Goal: Contribute content

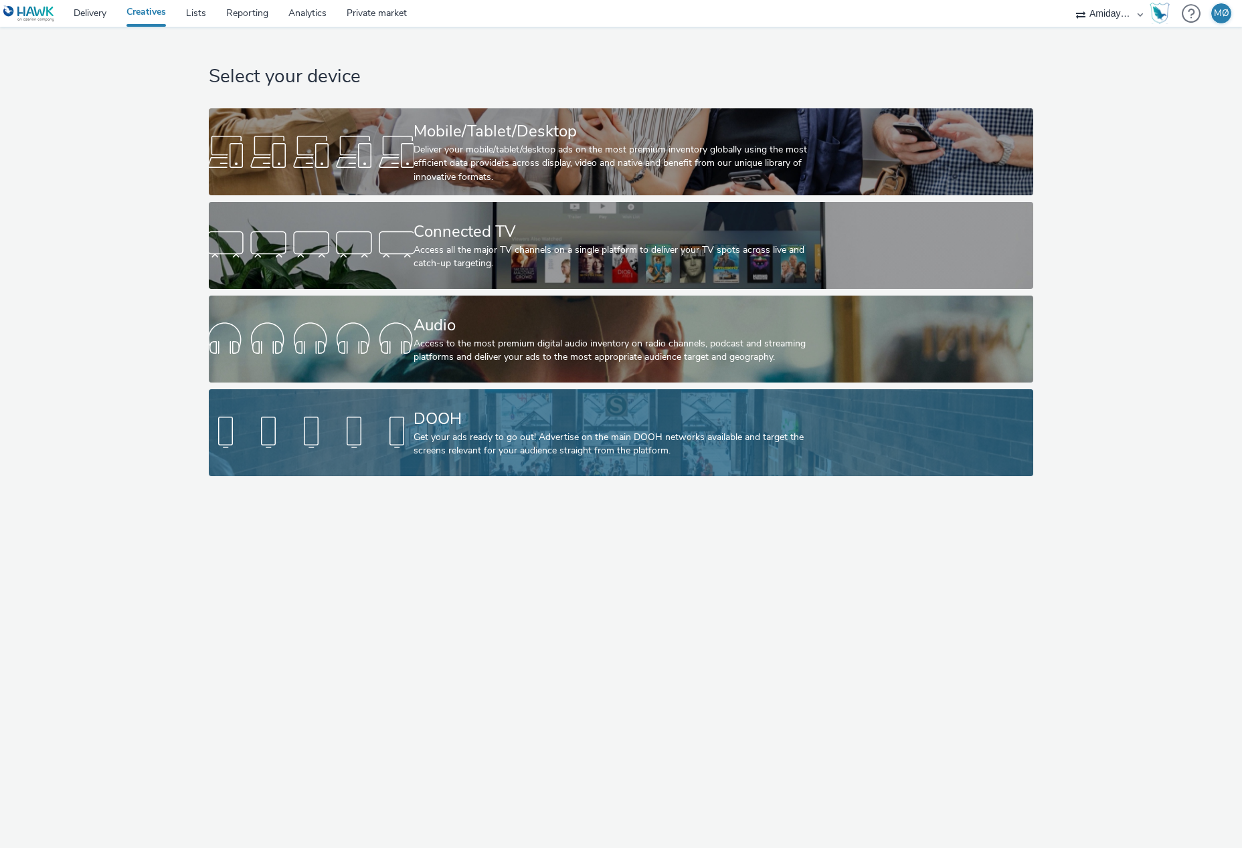
click at [442, 401] on div "DOOH Get your ads ready to go out! Advertise on the main DOOH networks availabl…" at bounding box center [617, 432] width 409 height 87
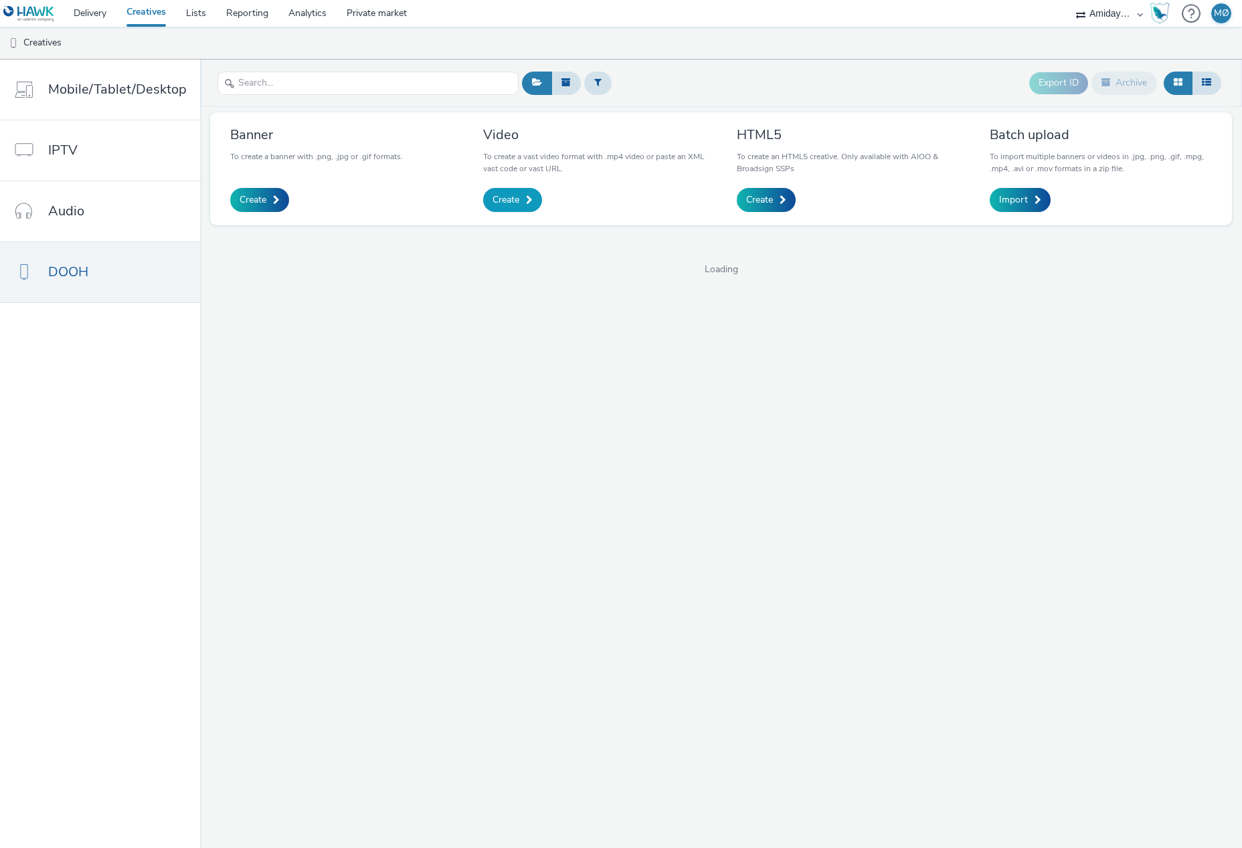
click at [526, 199] on span at bounding box center [529, 199] width 7 height 9
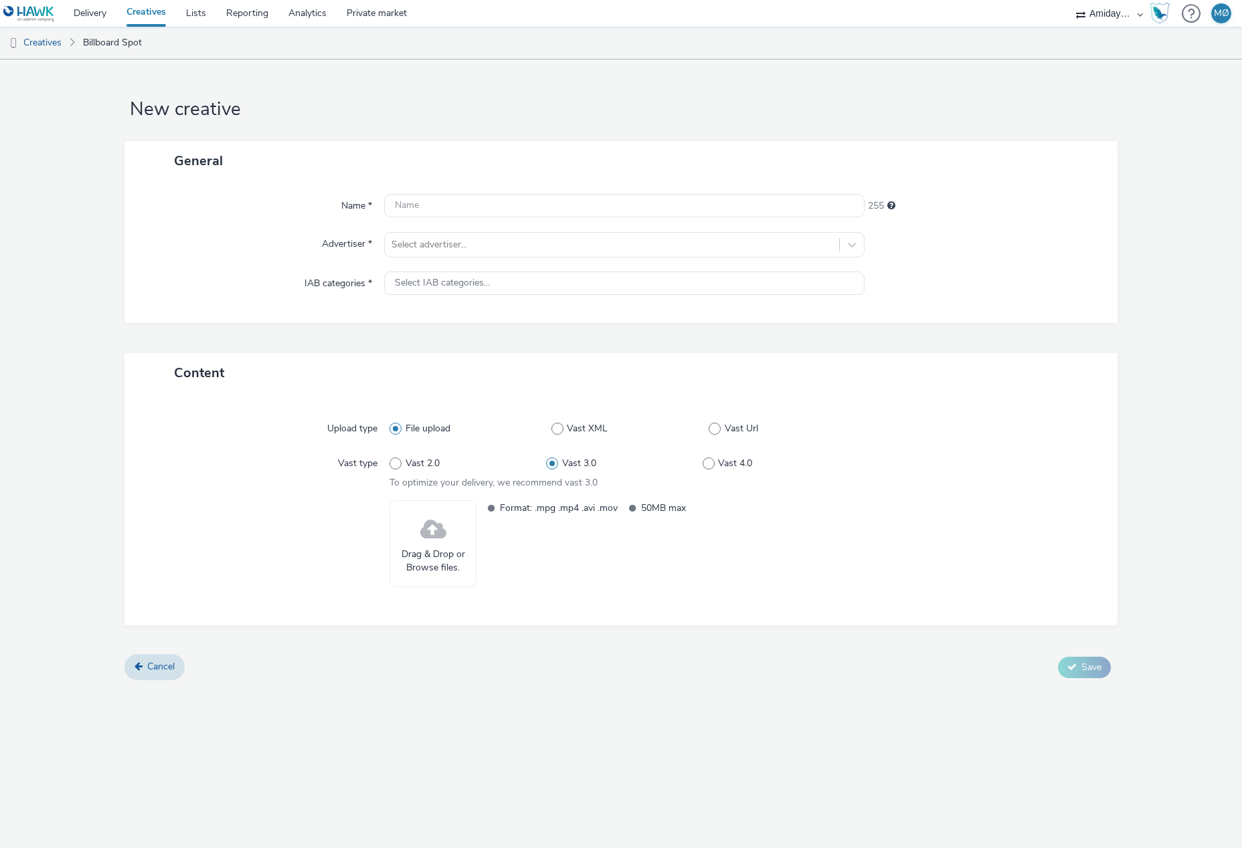
click at [624, 543] on div "Format: .mpg .mp4 .avi .mov 50MB max" at bounding box center [669, 543] width 379 height 87
click at [498, 204] on input "text" at bounding box center [624, 205] width 480 height 23
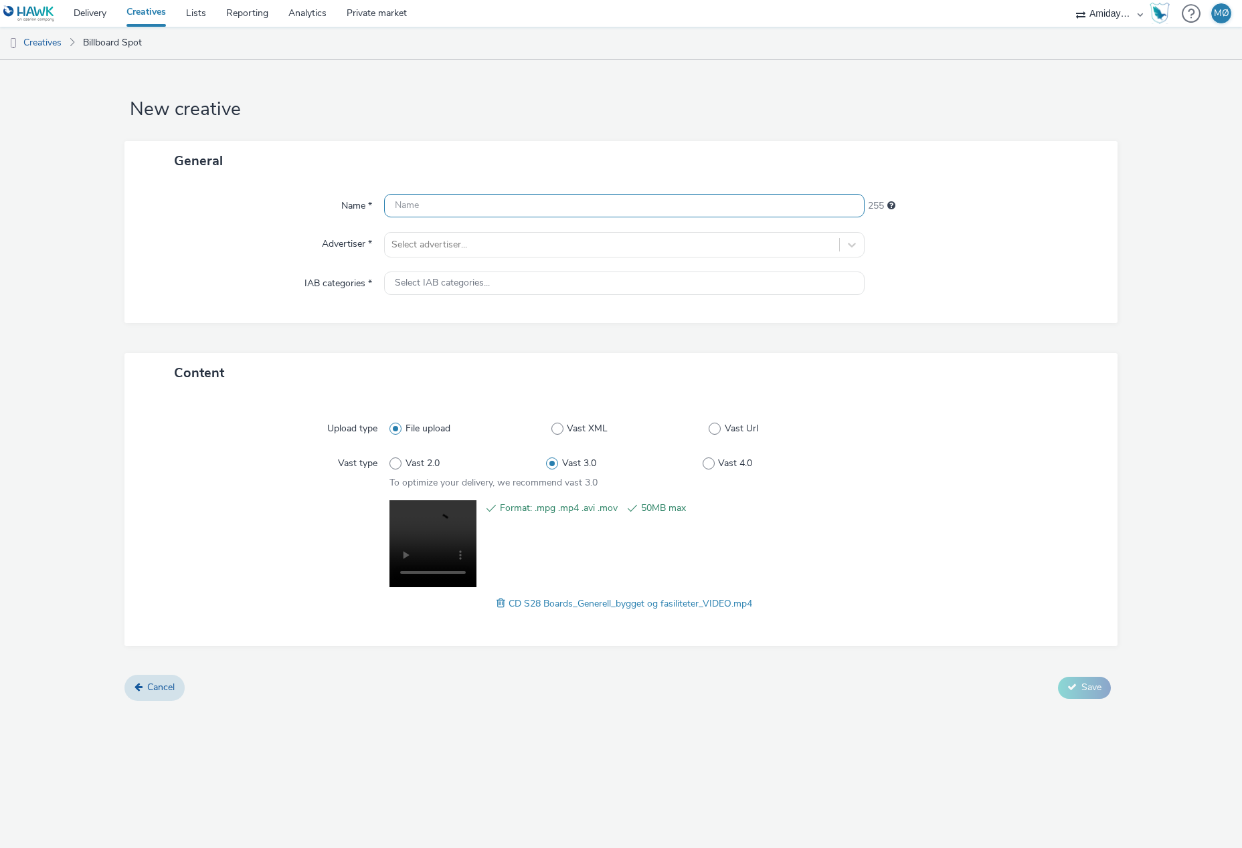
type input "G"
type input "CappelenDamm_Generell_FlytteKontorer"
click at [531, 246] on div at bounding box center [611, 245] width 440 height 16
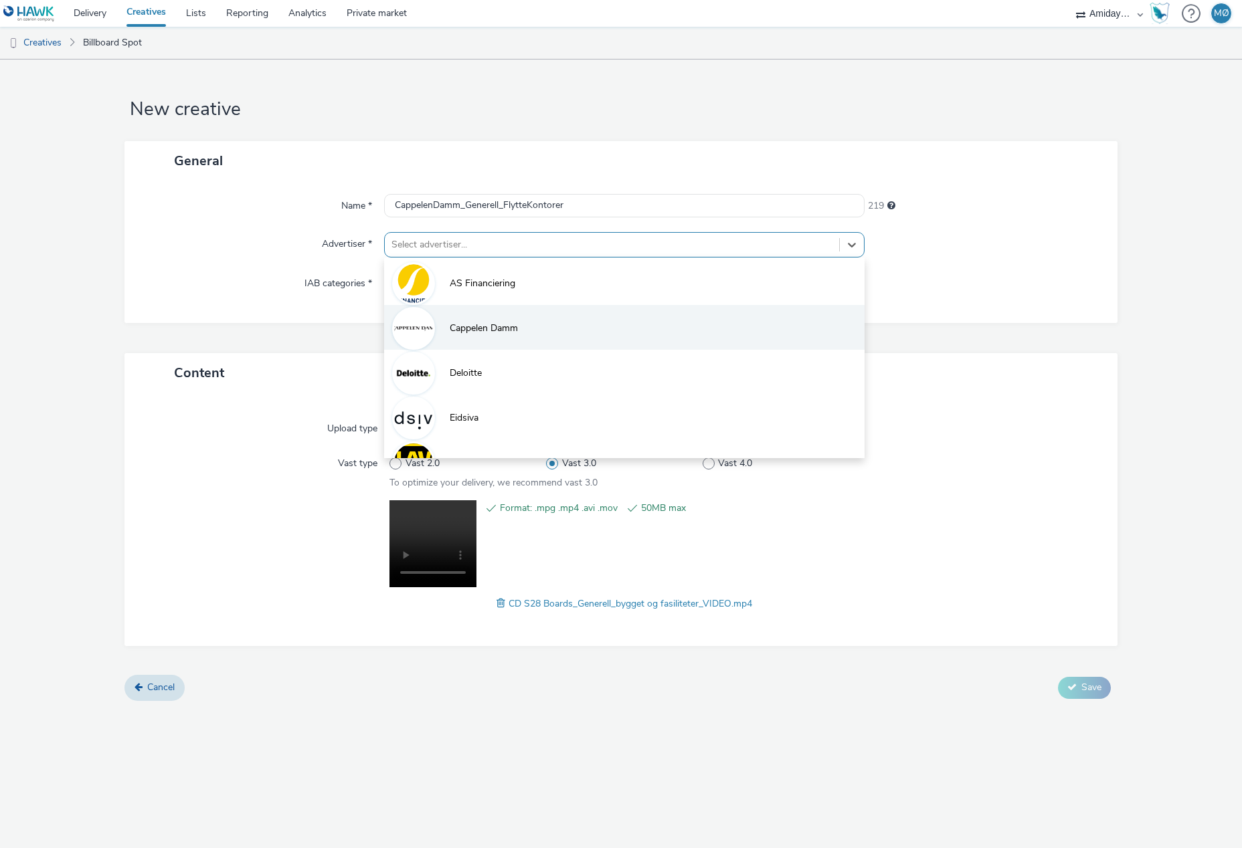
click at [519, 338] on li "Cappelen Damm" at bounding box center [624, 327] width 480 height 45
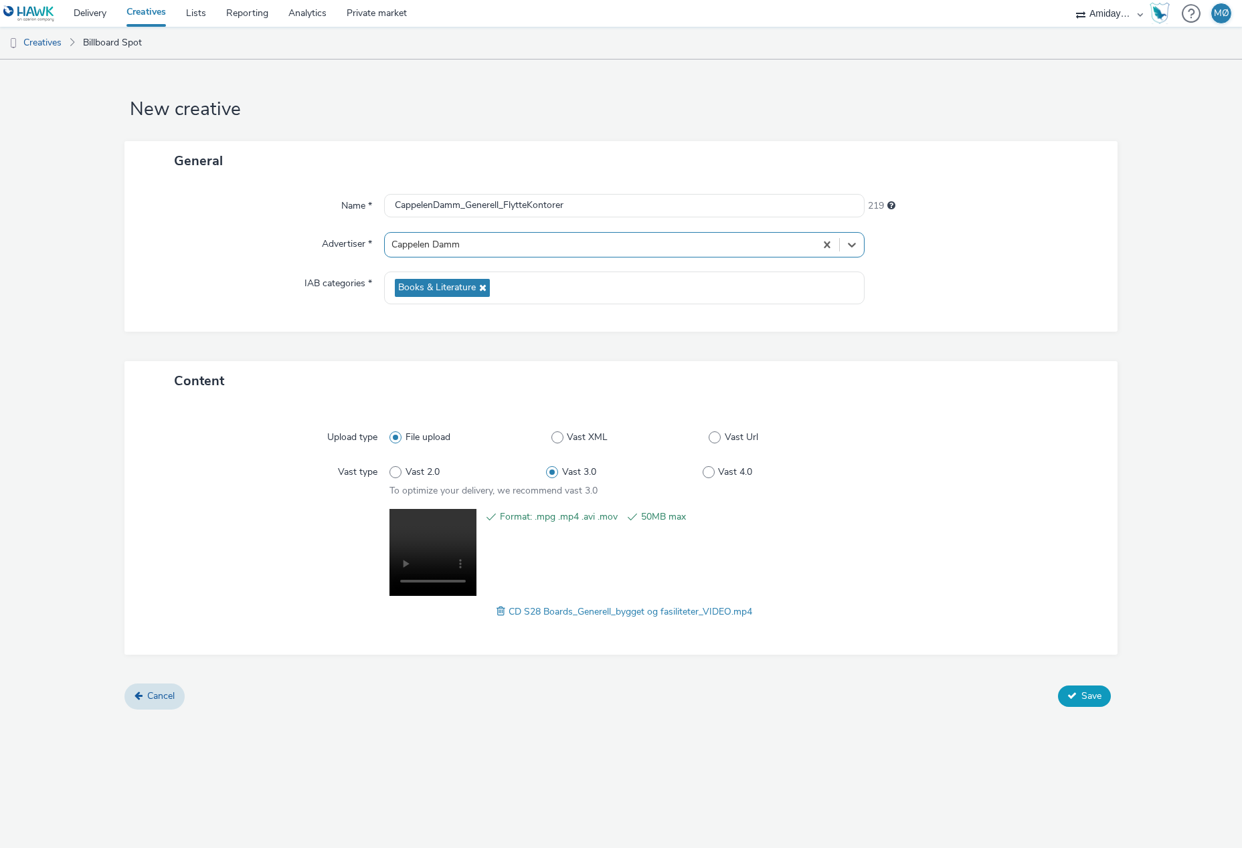
click at [1074, 690] on button "Save" at bounding box center [1084, 696] width 53 height 21
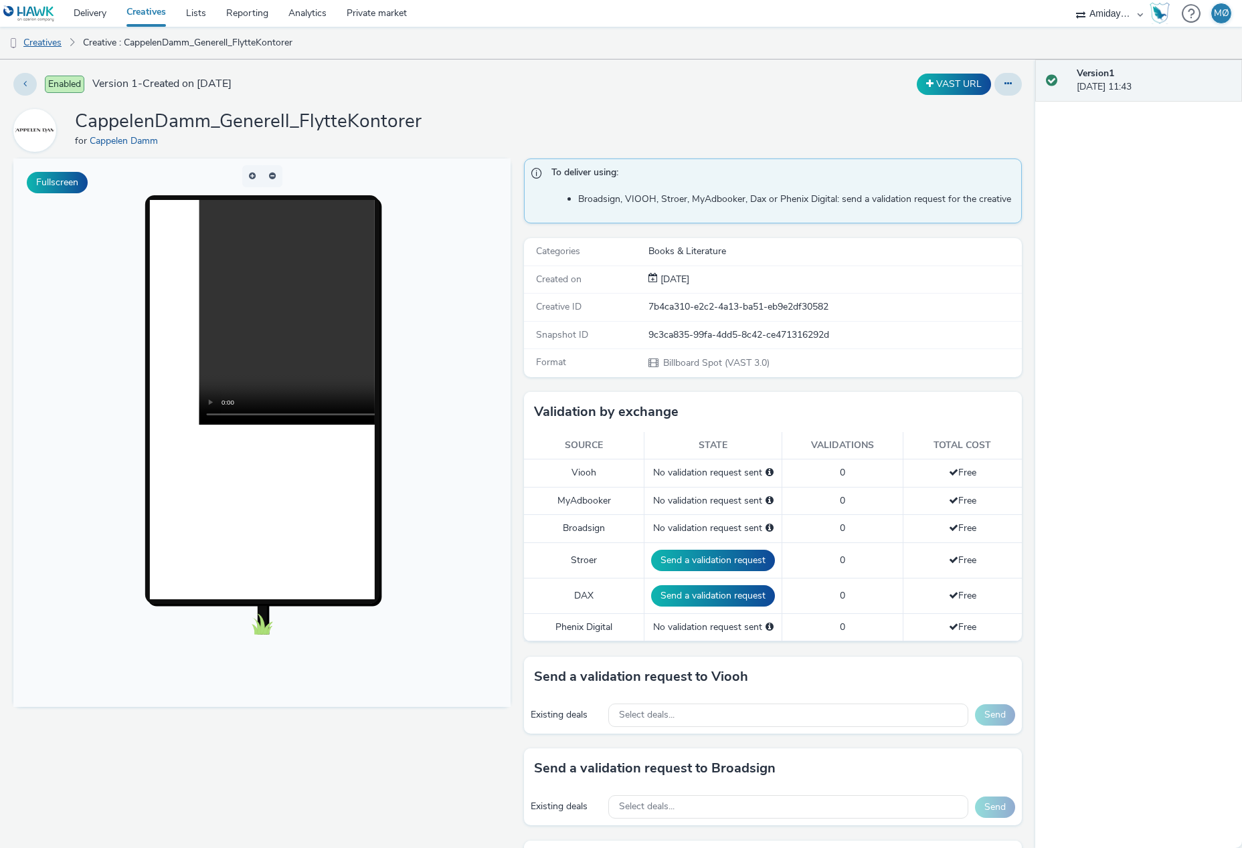
click at [43, 44] on link "Creatives" at bounding box center [34, 43] width 68 height 32
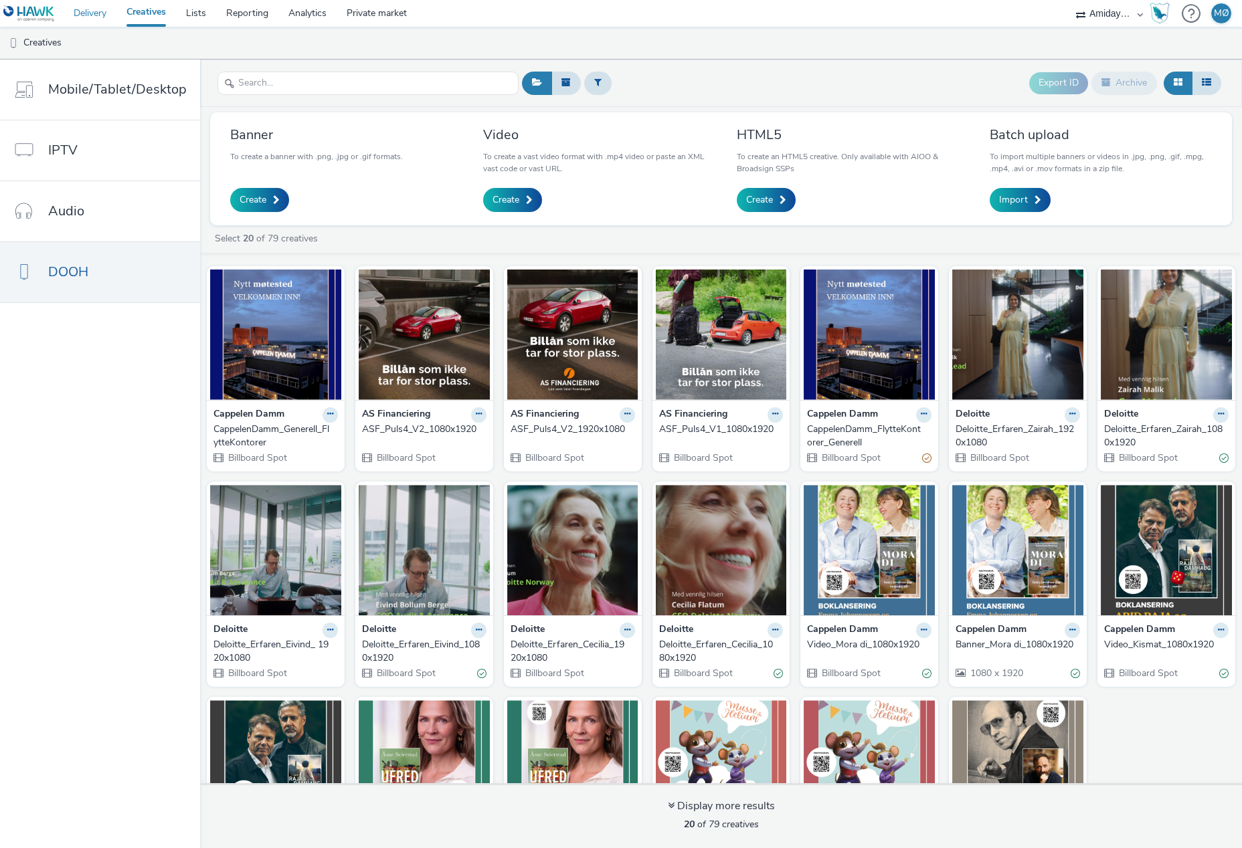
click at [96, 24] on link "Delivery" at bounding box center [90, 13] width 53 height 27
